Goal: Book appointment/travel/reservation

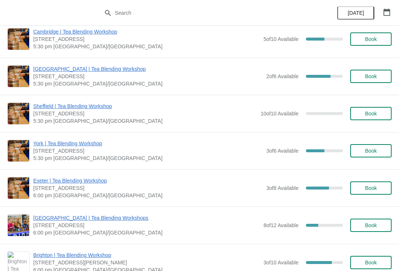
scroll to position [658, 0]
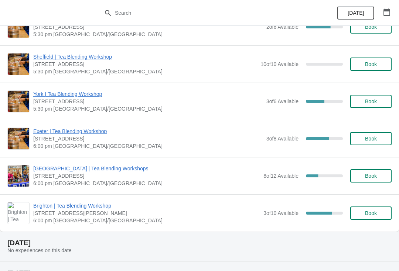
click at [370, 173] on span "Book" at bounding box center [371, 176] width 12 height 6
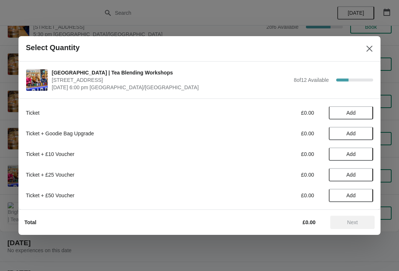
click at [355, 135] on span "Add" at bounding box center [350, 134] width 9 height 6
click at [356, 221] on span "Next" at bounding box center [352, 223] width 11 height 6
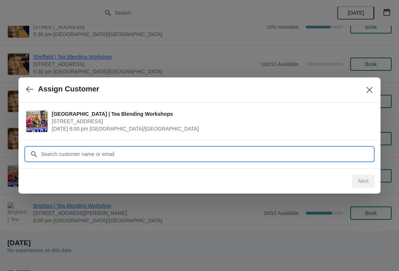
click at [252, 149] on input "Customer" at bounding box center [207, 154] width 332 height 13
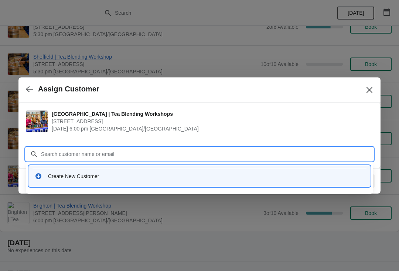
click at [236, 185] on div "Create New Customer" at bounding box center [199, 176] width 341 height 21
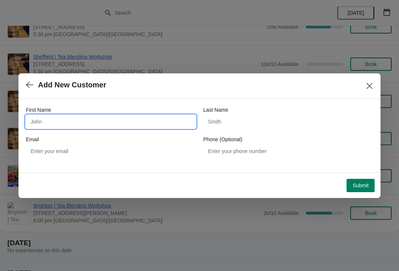
click at [127, 127] on input "First Name" at bounding box center [111, 121] width 170 height 13
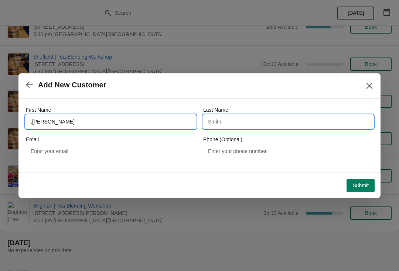
click at [270, 126] on input "Last Name" at bounding box center [288, 121] width 170 height 13
click at [31, 116] on input ",[PERSON_NAME]" at bounding box center [111, 121] width 170 height 13
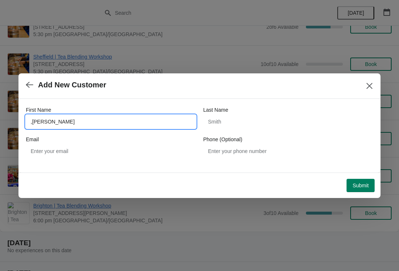
click at [27, 119] on input ",[PERSON_NAME]" at bounding box center [111, 121] width 170 height 13
type input ","
type input "[PERSON_NAME]"
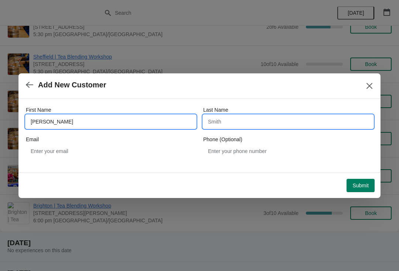
click at [288, 124] on input "Last Name" at bounding box center [288, 121] width 170 height 13
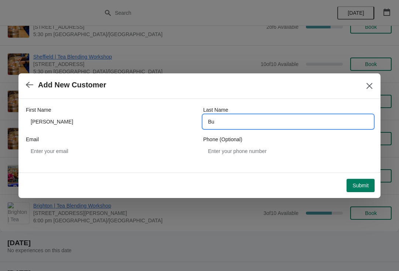
type input "B"
type input "Smoth"
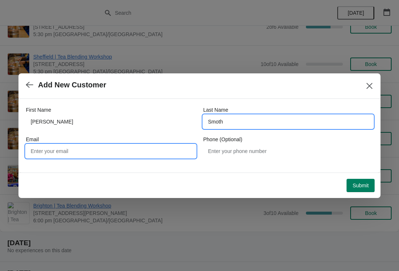
click at [64, 148] on input "Email" at bounding box center [111, 151] width 170 height 13
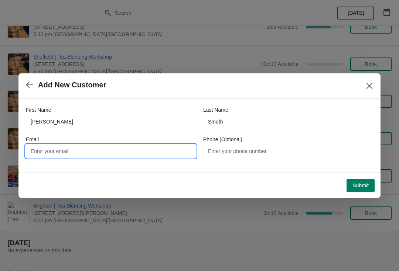
click at [50, 157] on input "Email" at bounding box center [111, 151] width 170 height 13
type input "[EMAIL_ADDRESS][DOMAIN_NAME]"
click at [361, 187] on span "Submit" at bounding box center [360, 186] width 16 height 6
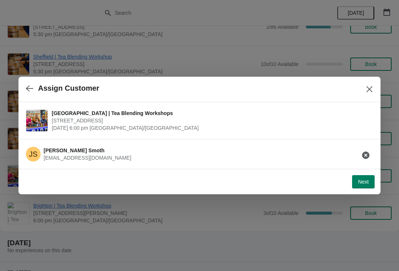
click at [369, 182] on button "Next" at bounding box center [363, 181] width 23 height 13
select select "No"
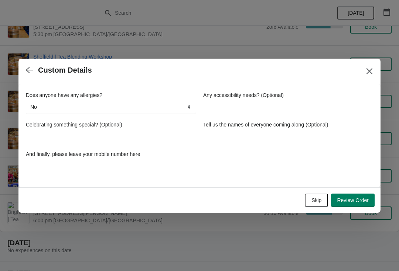
click at [354, 201] on span "Review Order" at bounding box center [353, 200] width 32 height 6
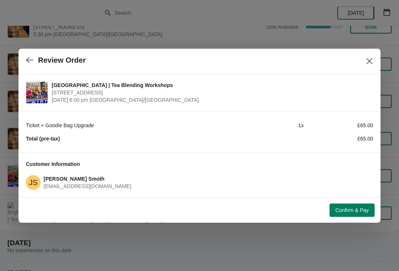
click at [30, 57] on icon "button" at bounding box center [29, 59] width 7 height 7
select select "No"
